Goal: Task Accomplishment & Management: Complete application form

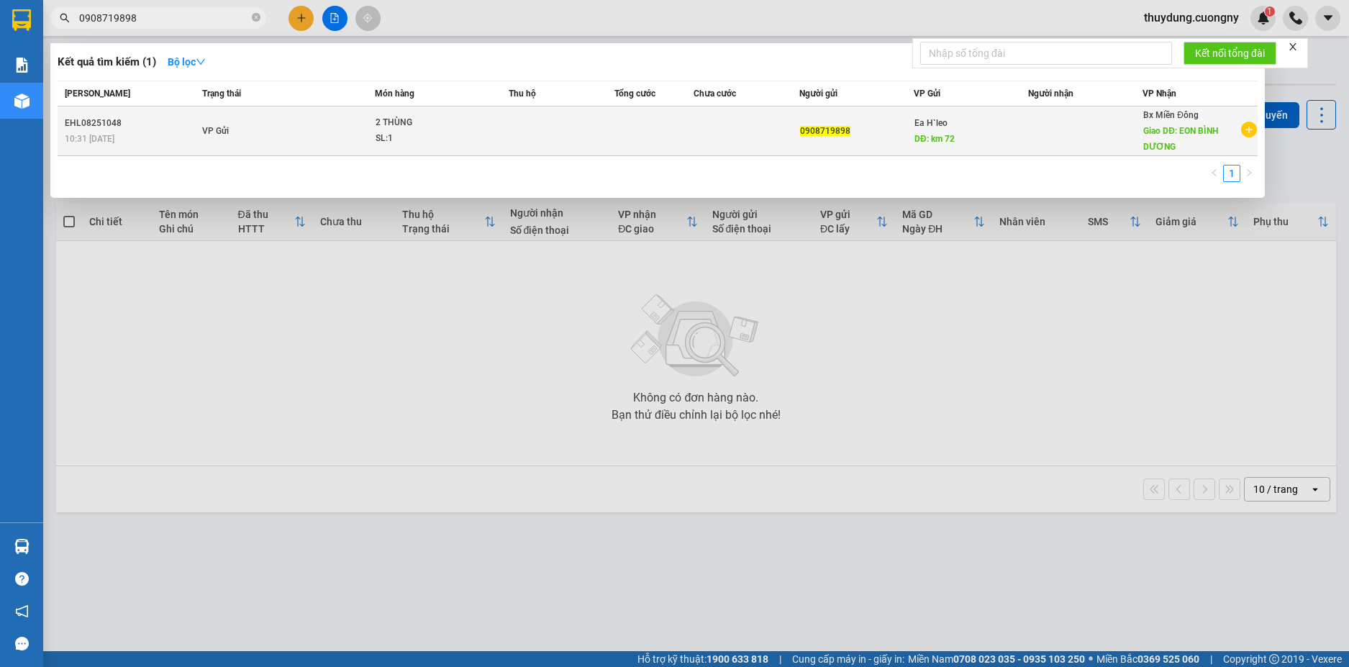
type input "0908719898"
click at [414, 123] on div "2 THÙNG" at bounding box center [429, 123] width 108 height 16
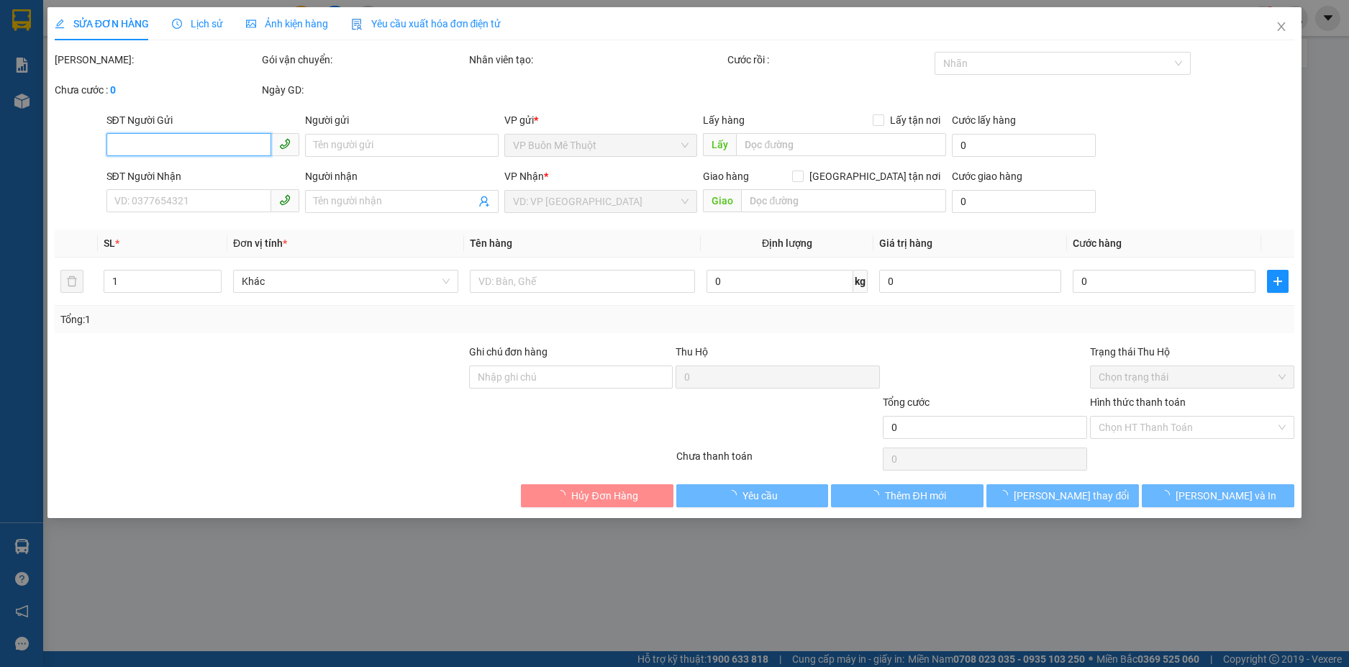
type input "0908719898"
type input "km 72"
type input "EON BÌNH DƯƠNG"
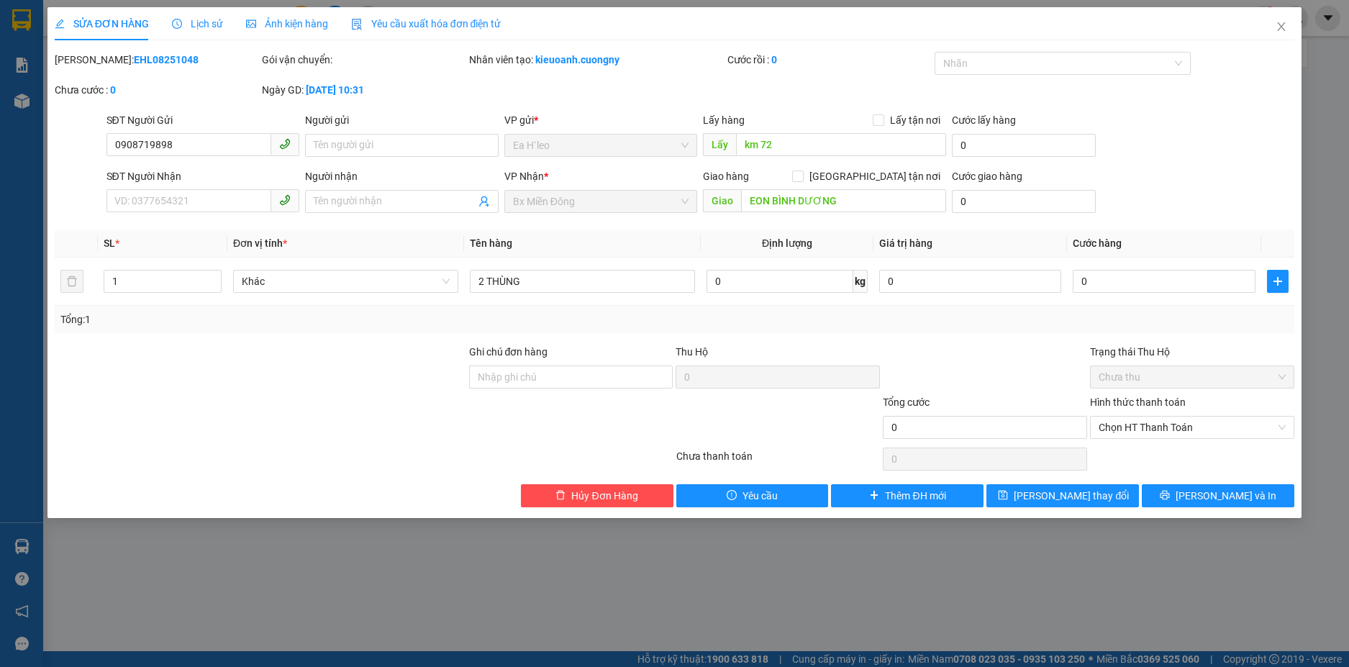
click at [665, 85] on div "[PERSON_NAME]: EHL08251048 Gói vận chuyển: Nhân viên tạo: kieuoanh.cuongny Cước…" at bounding box center [674, 82] width 1243 height 60
click at [205, 147] on input "0908719898" at bounding box center [188, 144] width 165 height 23
click at [1279, 24] on icon "close" at bounding box center [1281, 26] width 8 height 9
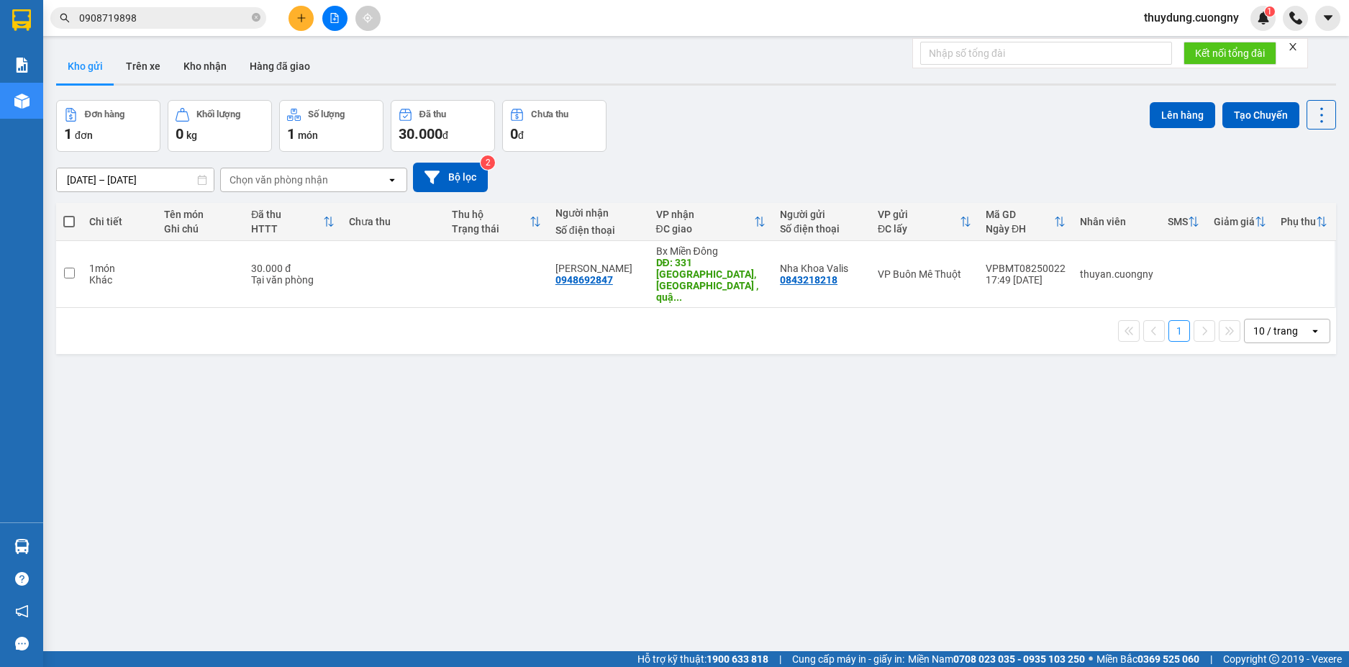
click at [165, 23] on input "0908719898" at bounding box center [164, 18] width 170 height 16
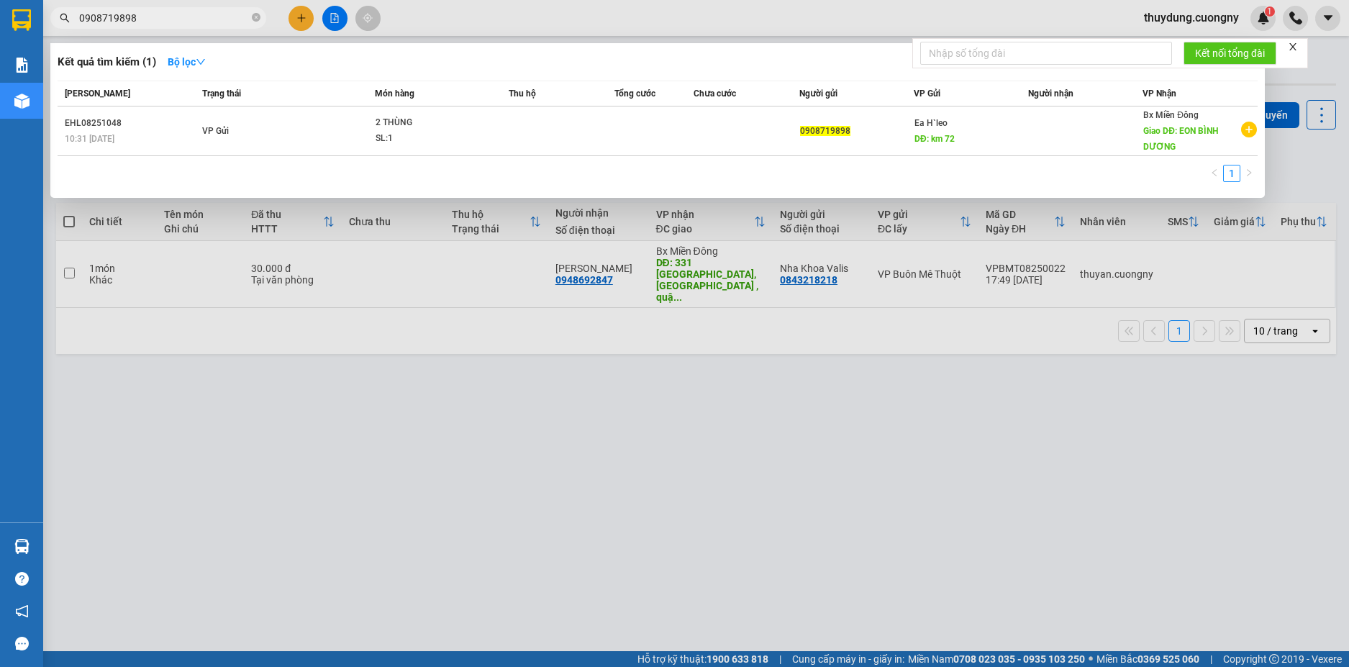
click at [1298, 47] on icon "close" at bounding box center [1293, 47] width 10 height 10
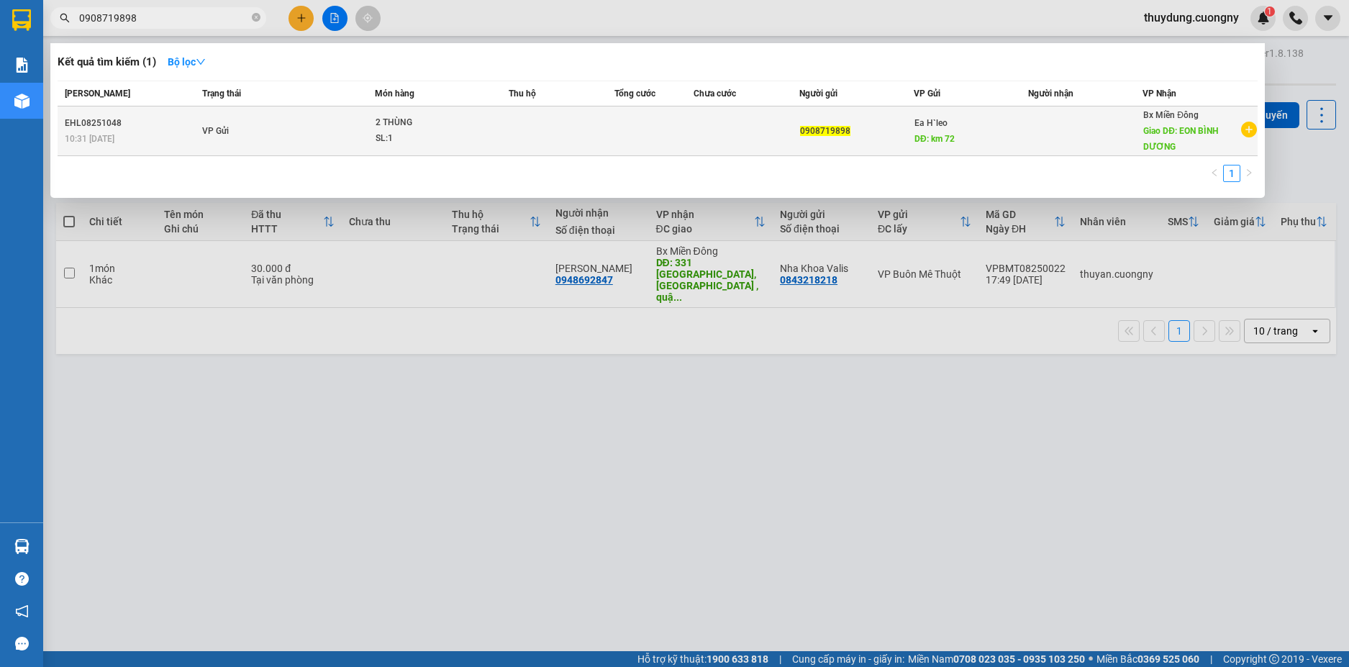
click at [145, 131] on div "10:31 [DATE]" at bounding box center [131, 139] width 133 height 16
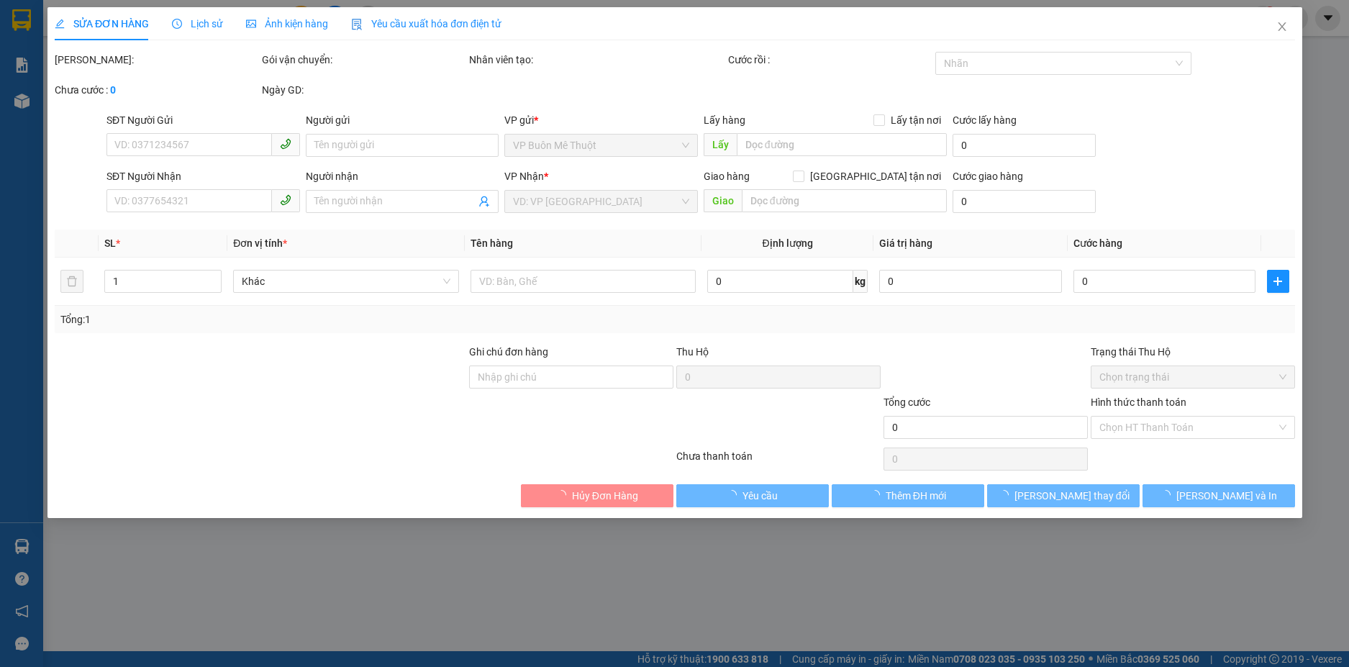
type input "0908719898"
type input "km 72"
type input "EON BÌNH DƯƠNG"
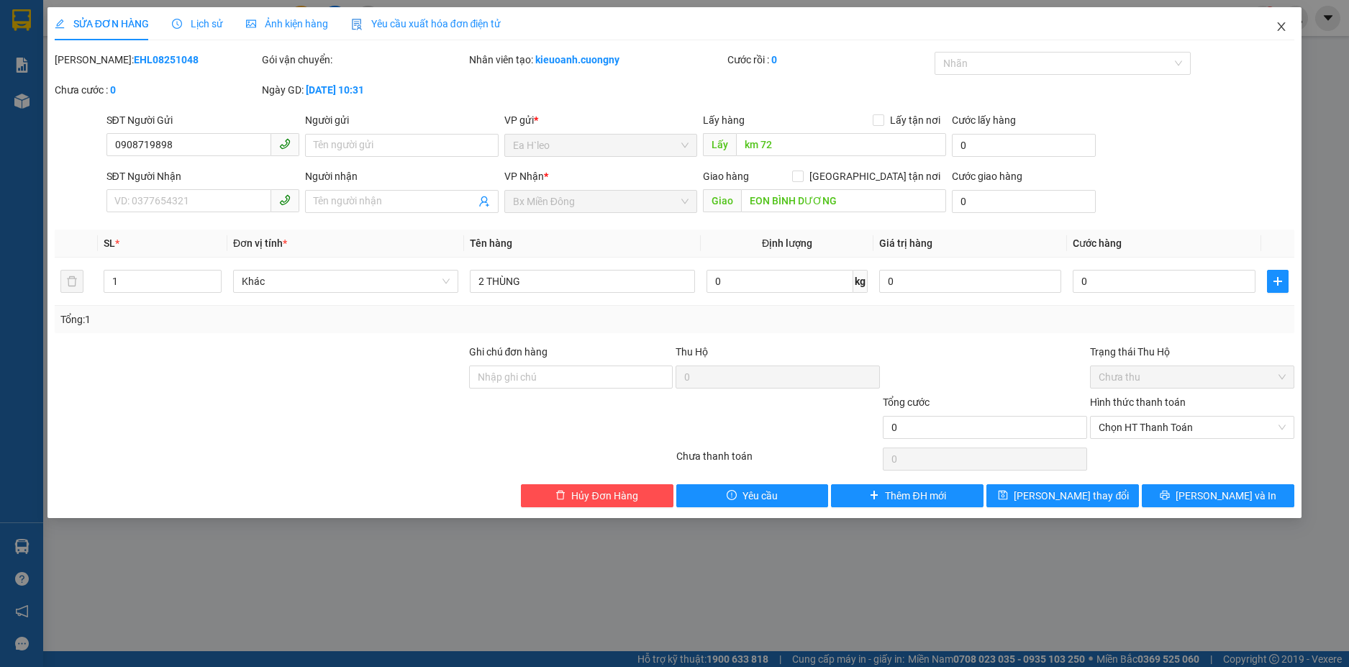
click at [1282, 28] on icon "close" at bounding box center [1281, 27] width 12 height 12
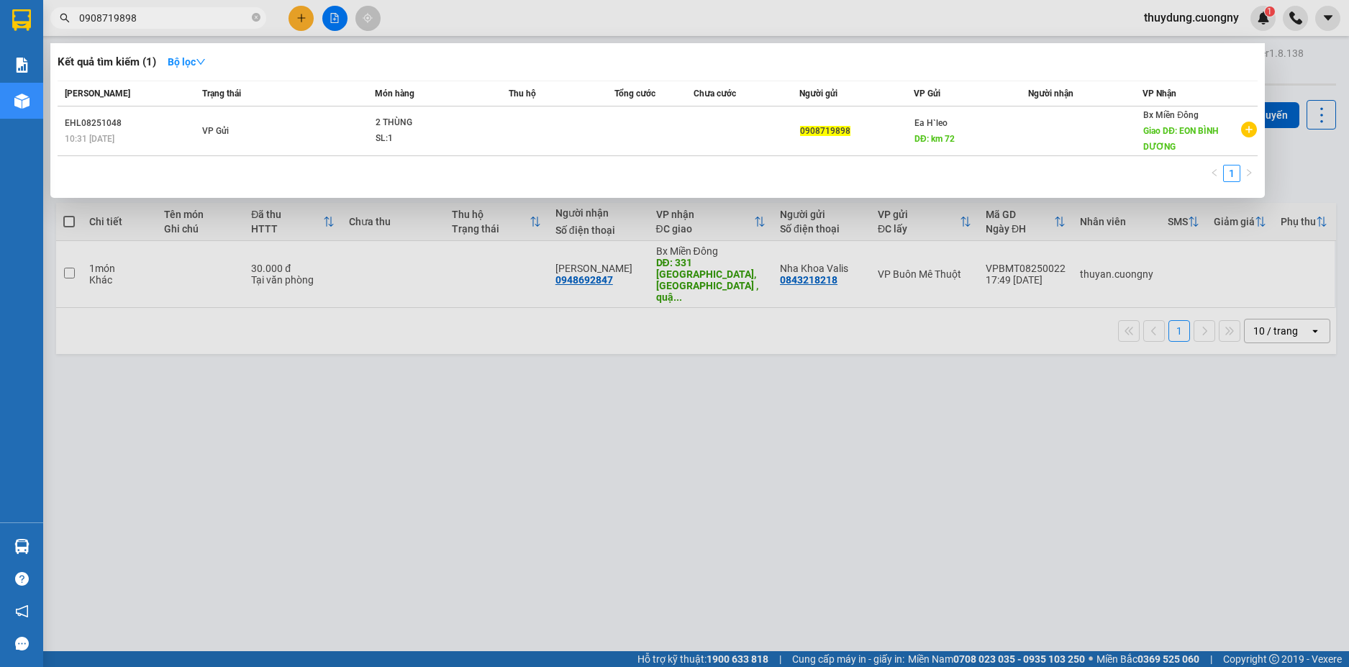
click at [171, 14] on input "0908719898" at bounding box center [164, 18] width 170 height 16
paste input "0902459486"
click at [171, 14] on input "09087198980902459486" at bounding box center [164, 18] width 170 height 16
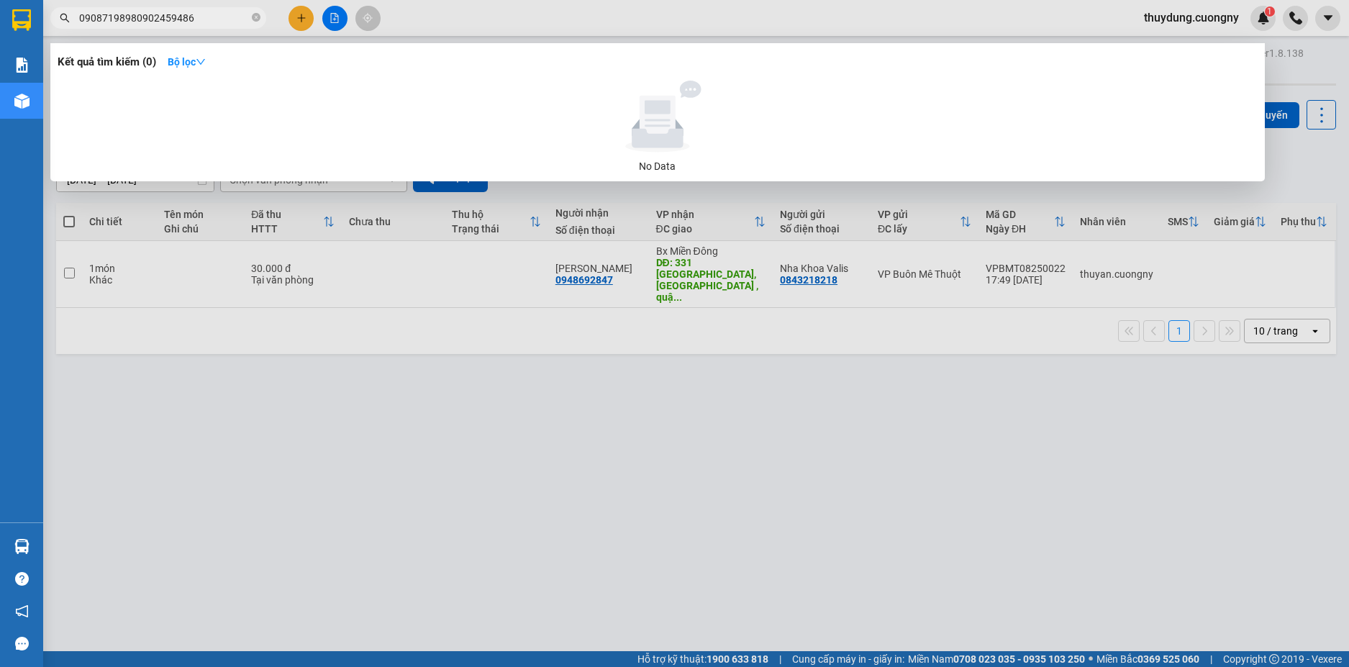
paste input "text"
type input "0902459486"
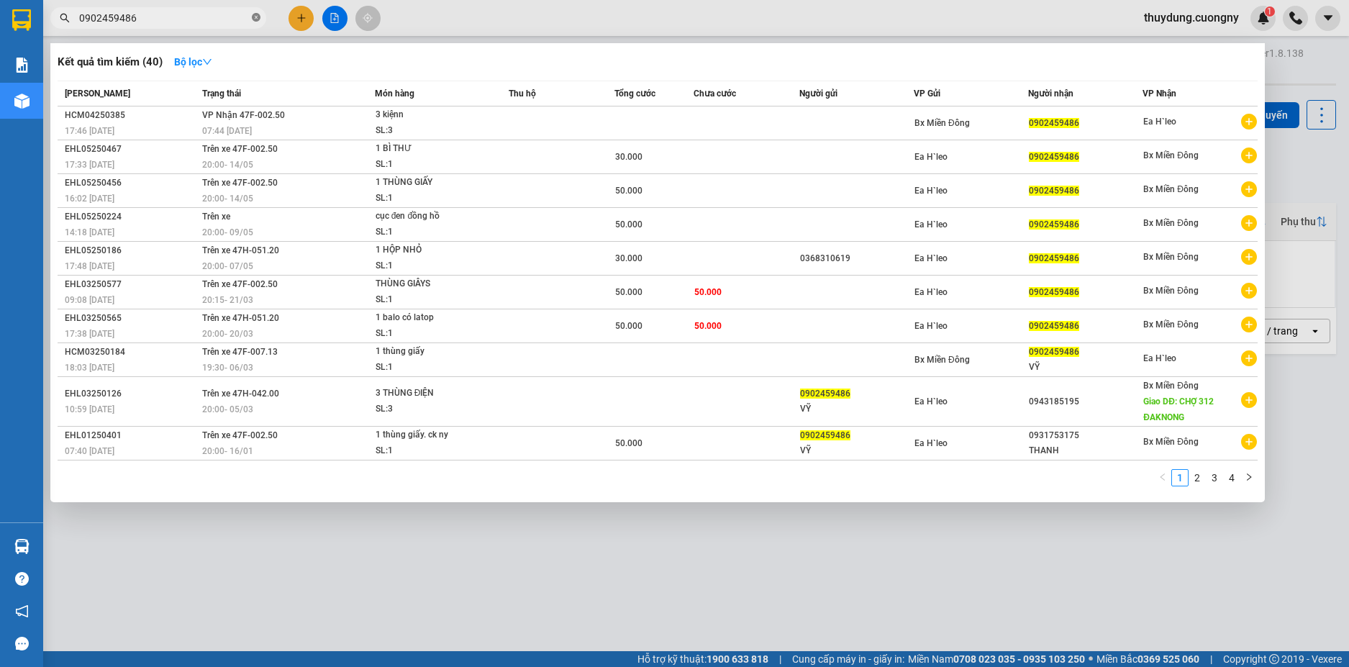
click at [257, 18] on icon "close-circle" at bounding box center [256, 17] width 9 height 9
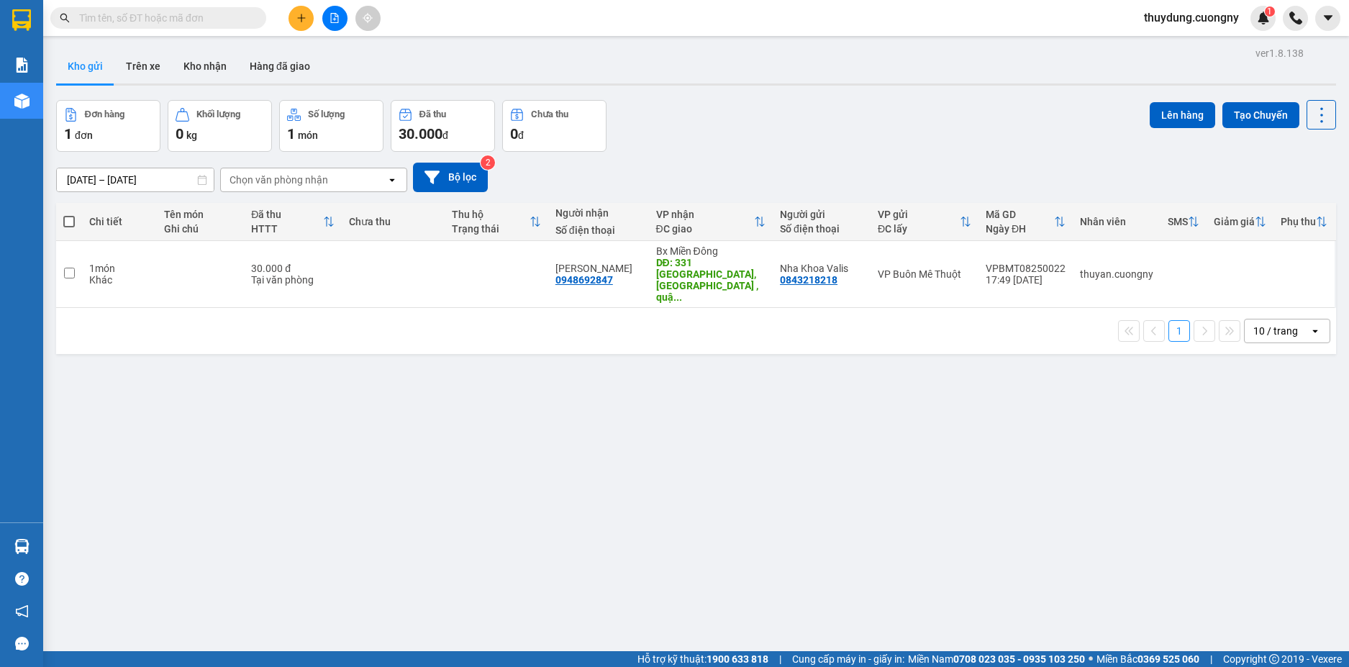
click at [528, 402] on div "ver 1.8.138 Kho gửi Trên xe Kho nhận Hàng đã giao Đơn hàng 1 đơn Khối lượng 0 k…" at bounding box center [695, 376] width 1291 height 667
